Goal: Navigation & Orientation: Find specific page/section

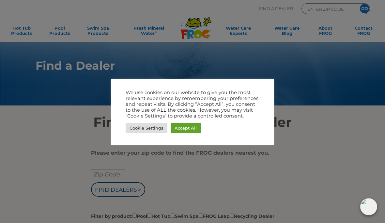
click at [191, 124] on link "Accept All" at bounding box center [186, 128] width 30 height 10
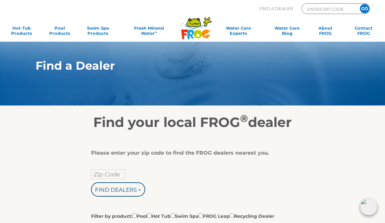
click at [114, 178] on input "Zip Code" at bounding box center [108, 175] width 34 height 10
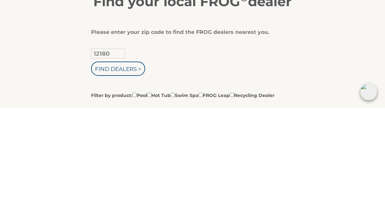
type input "12180"
click at [129, 177] on input "Find Dealers >" at bounding box center [118, 184] width 54 height 14
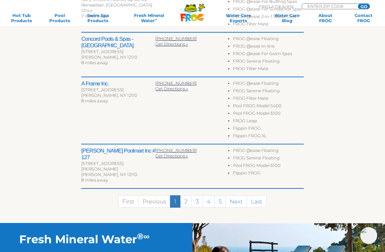
scroll to position [322, 0]
click at [189, 195] on link "2" at bounding box center [186, 201] width 12 height 12
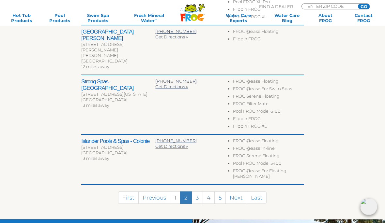
scroll to position [384, 0]
click at [198, 192] on link "3" at bounding box center [196, 198] width 11 height 12
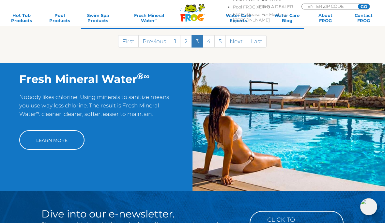
scroll to position [515, 0]
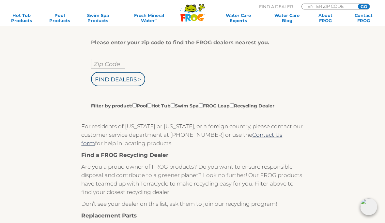
scroll to position [106, 0]
